Goal: Task Accomplishment & Management: Manage account settings

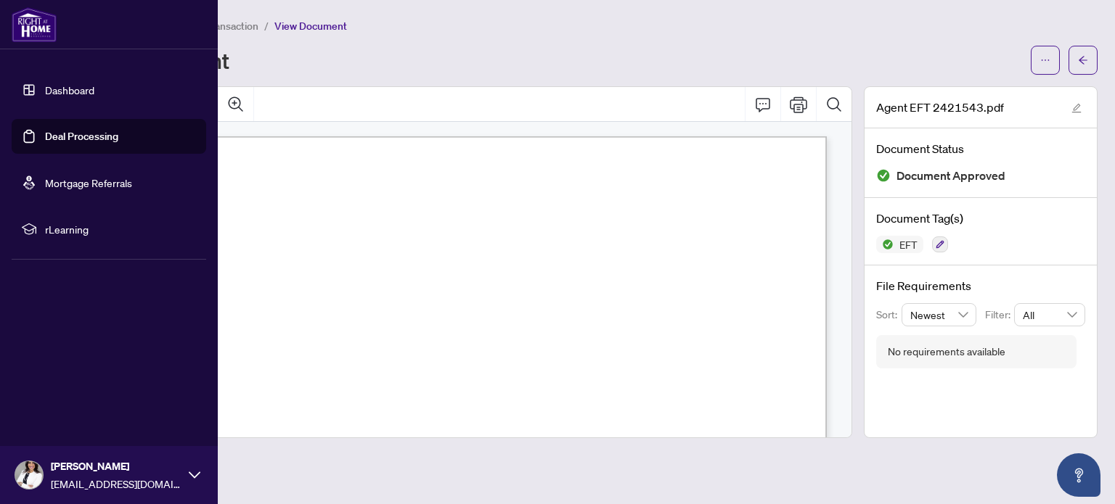
click at [45, 134] on link "Deal Processing" at bounding box center [81, 136] width 73 height 13
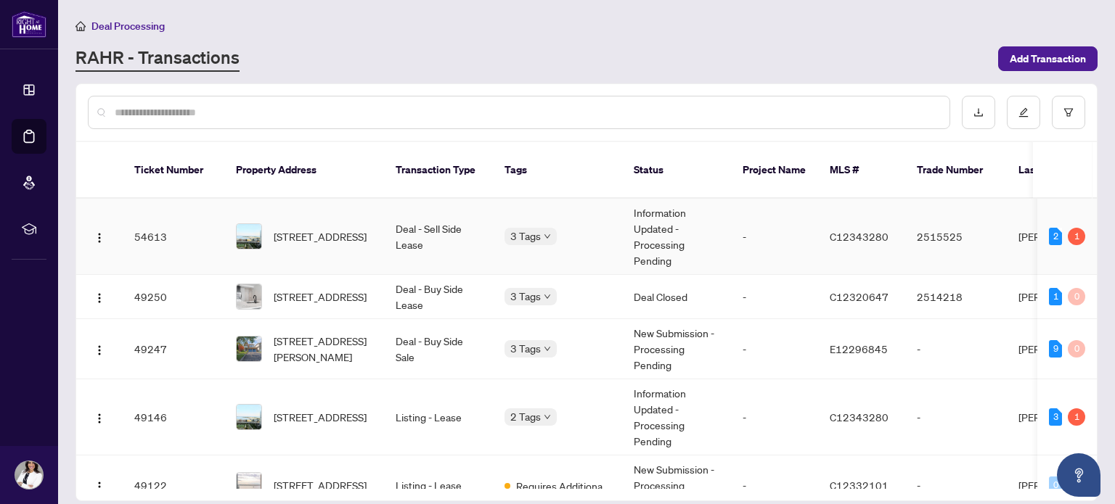
click at [663, 223] on td "Information Updated - Processing Pending" at bounding box center [676, 237] width 109 height 76
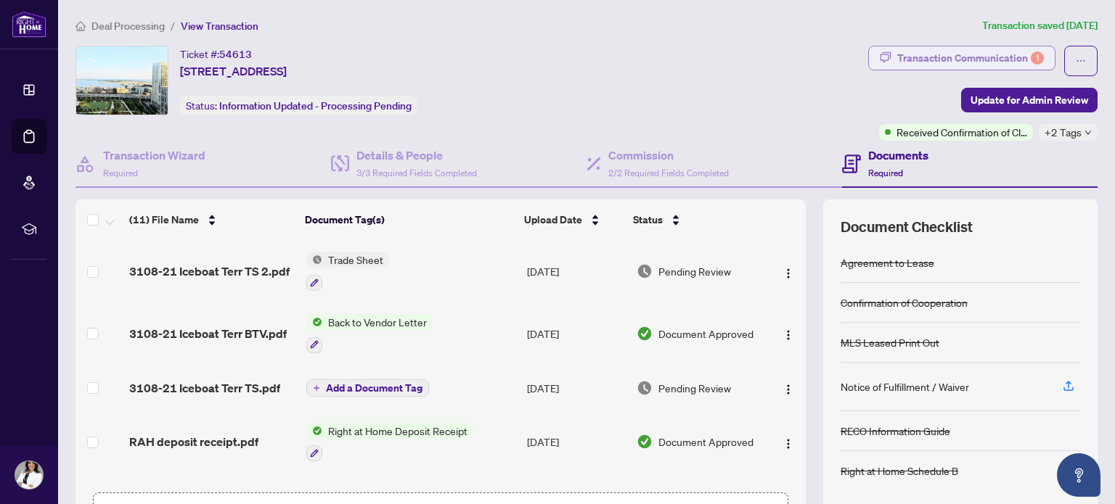
click at [959, 50] on div "Transaction Communication 1" at bounding box center [970, 57] width 147 height 23
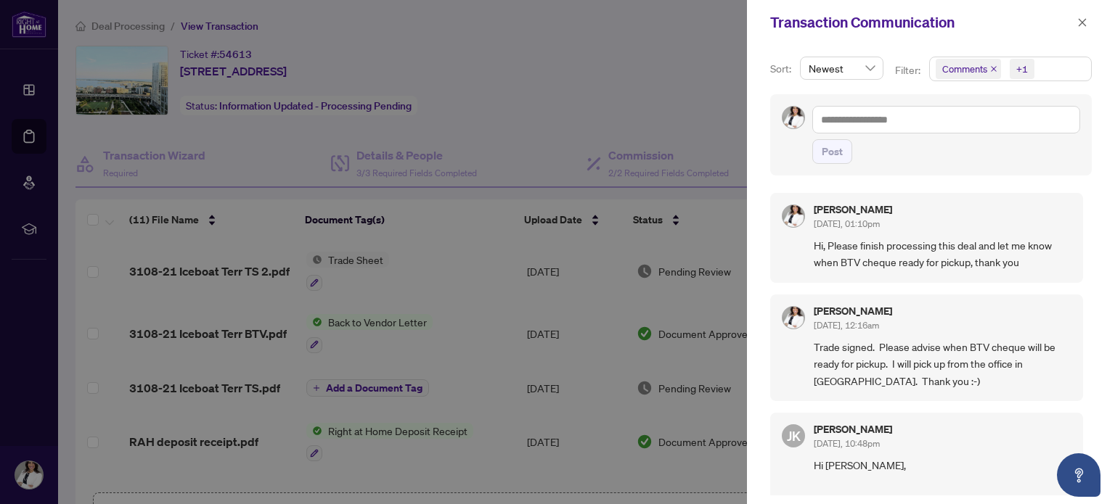
click at [579, 75] on div at bounding box center [557, 252] width 1115 height 504
click at [1085, 17] on icon "close" at bounding box center [1082, 22] width 10 height 10
